Goal: Task Accomplishment & Management: Complete application form

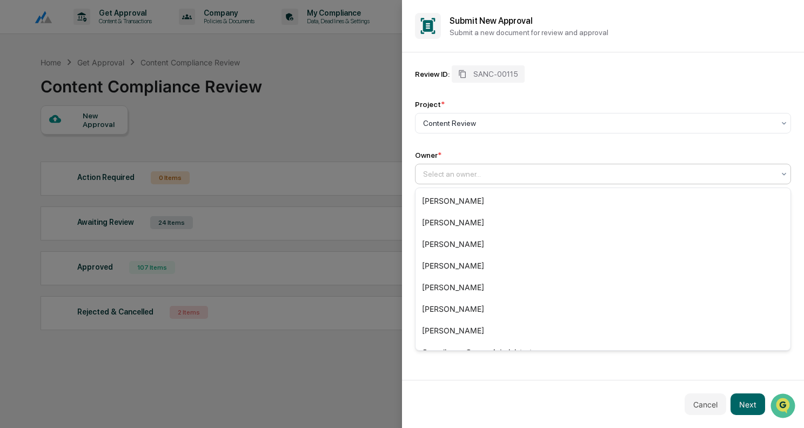
click at [474, 167] on div "Select an owner..." at bounding box center [599, 173] width 362 height 15
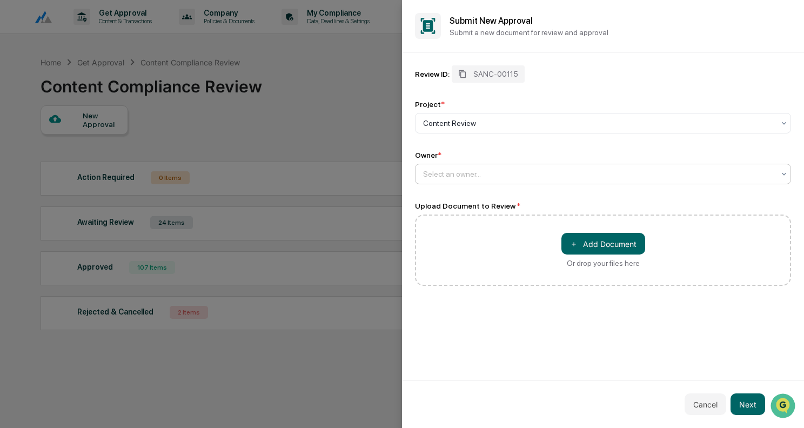
click at [778, 176] on div "Select an owner..." at bounding box center [599, 173] width 362 height 15
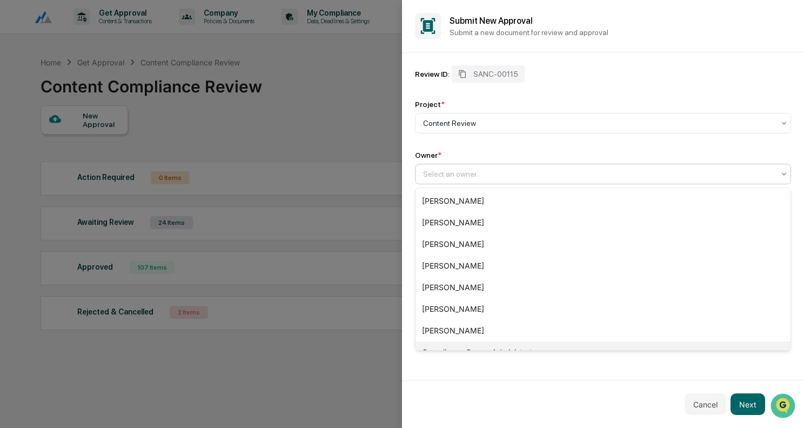
click at [491, 346] on div "Compliance Group: Administrators" at bounding box center [602, 352] width 375 height 22
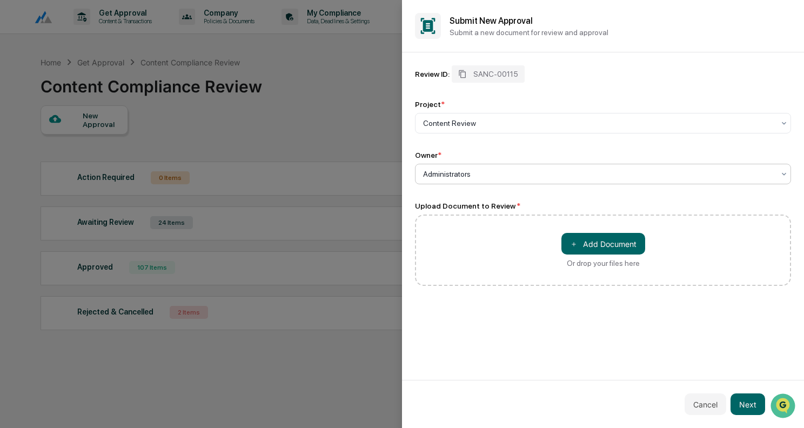
click at [499, 179] on div at bounding box center [598, 174] width 351 height 11
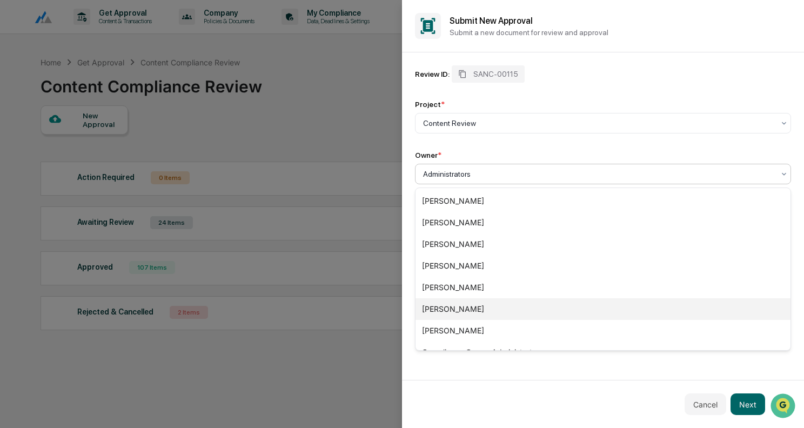
scroll to position [37, 0]
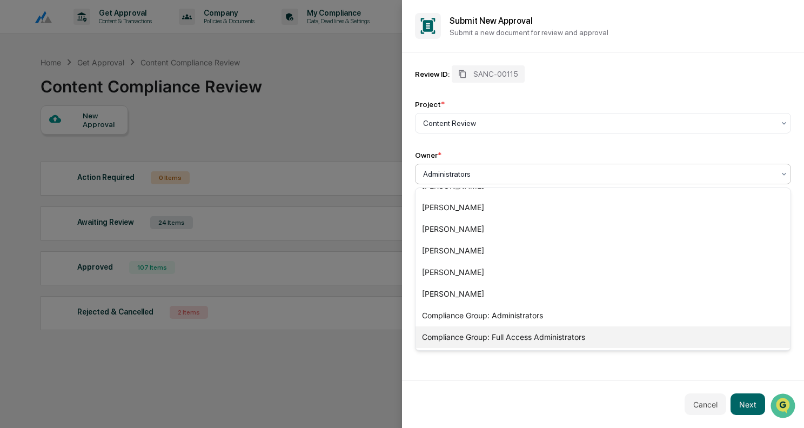
click at [532, 332] on div "Compliance Group: Full Access Administrators" at bounding box center [602, 337] width 375 height 22
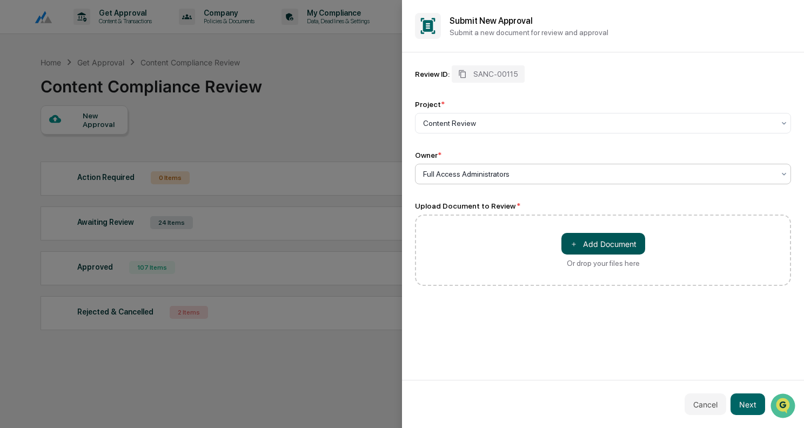
click at [617, 238] on button "＋ Add Document" at bounding box center [603, 244] width 84 height 22
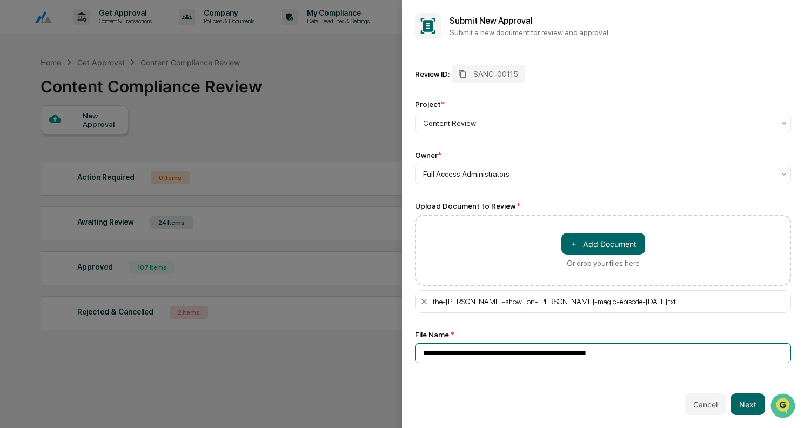
click at [500, 352] on input "**********" at bounding box center [603, 353] width 376 height 20
type input "**********"
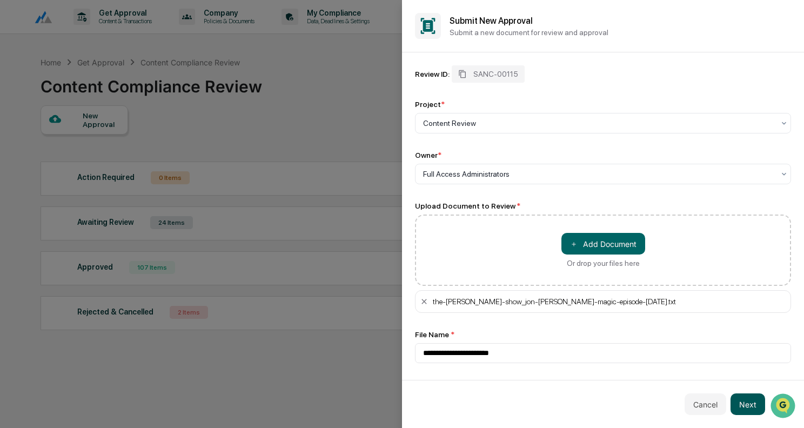
click at [749, 406] on button "Next" at bounding box center [747, 404] width 35 height 22
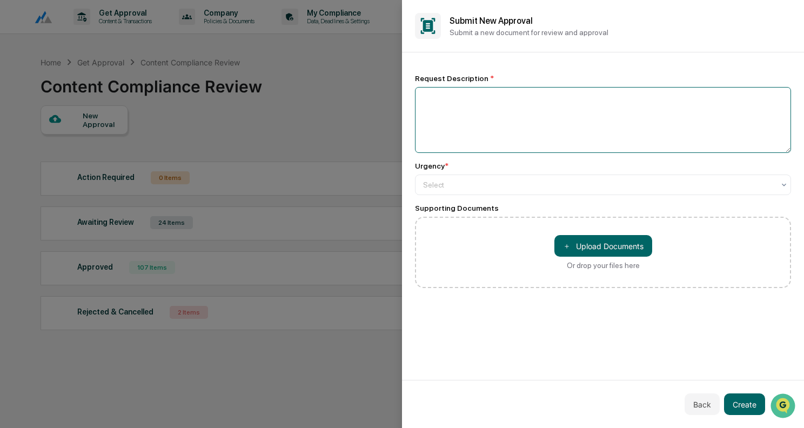
click at [547, 125] on textarea at bounding box center [603, 120] width 376 height 66
type textarea "**********"
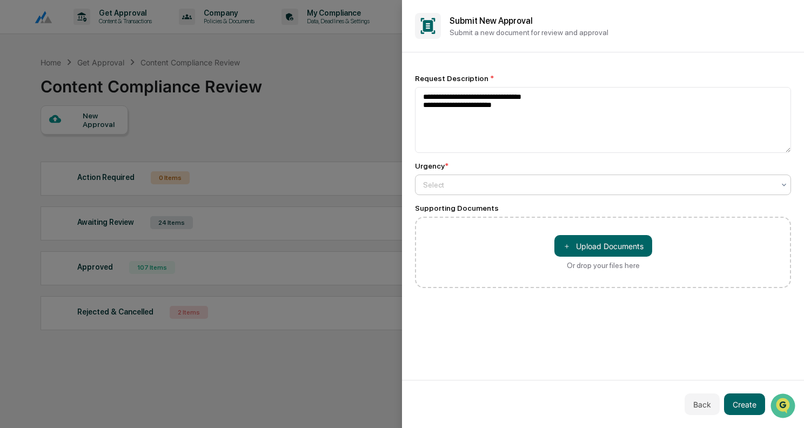
click at [505, 175] on div "Select" at bounding box center [603, 185] width 376 height 21
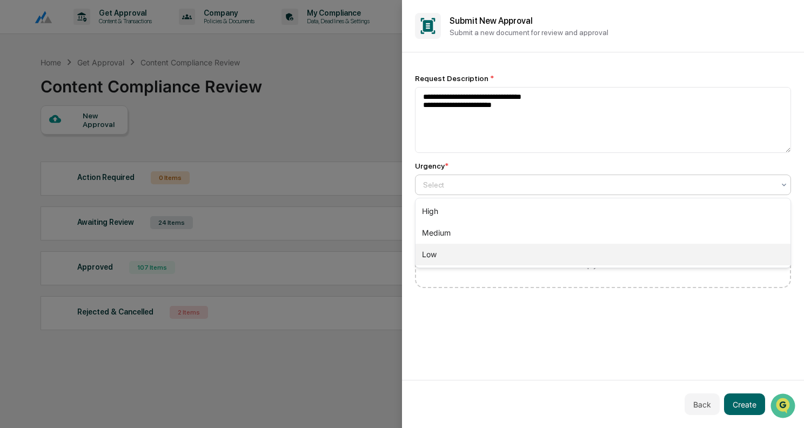
click at [458, 249] on div "Low" at bounding box center [602, 255] width 375 height 22
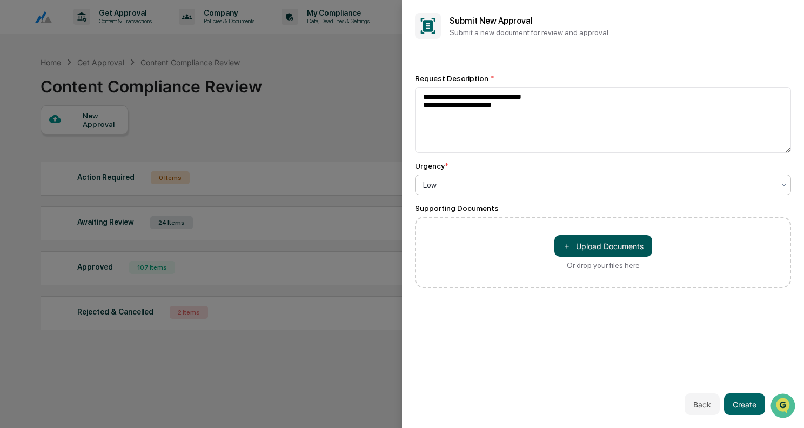
click at [599, 254] on button "＋ Upload Documents" at bounding box center [603, 246] width 98 height 22
click at [746, 404] on button "Create" at bounding box center [744, 404] width 41 height 22
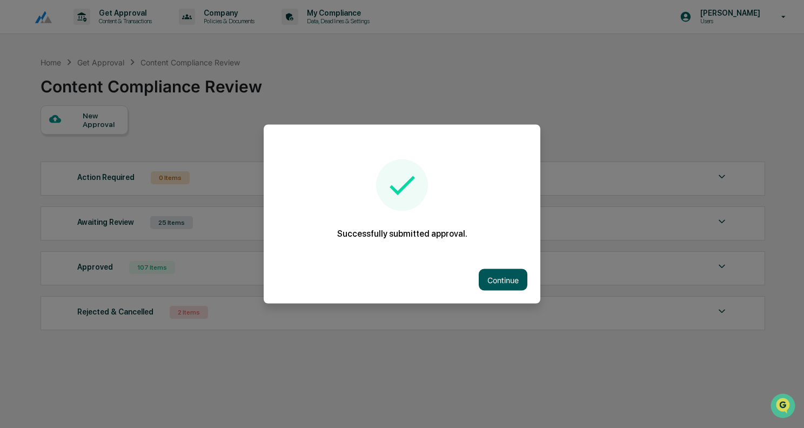
click at [511, 287] on button "Continue" at bounding box center [503, 280] width 49 height 22
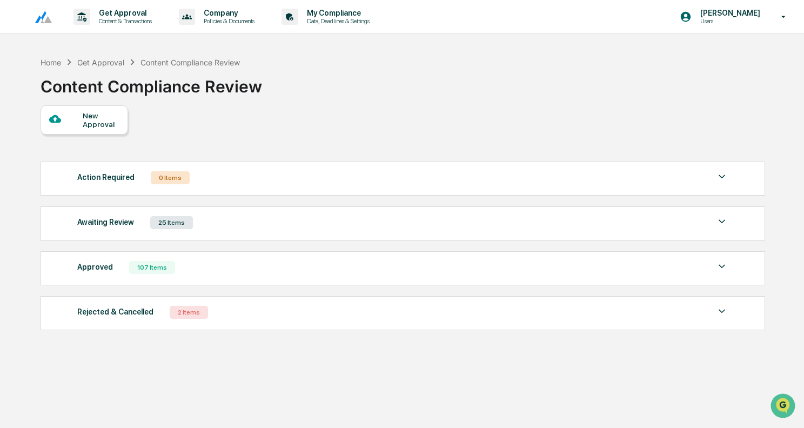
click at [200, 224] on div "Awaiting Review 25 Items" at bounding box center [402, 222] width 651 height 15
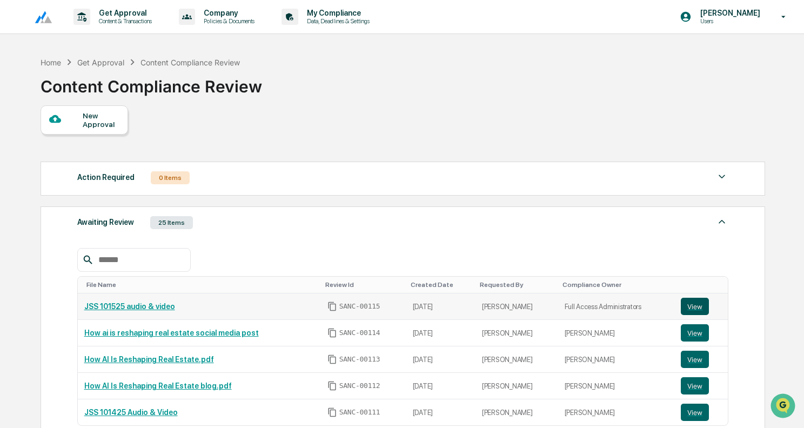
click at [701, 305] on button "View" at bounding box center [695, 306] width 28 height 17
